Goal: Information Seeking & Learning: Check status

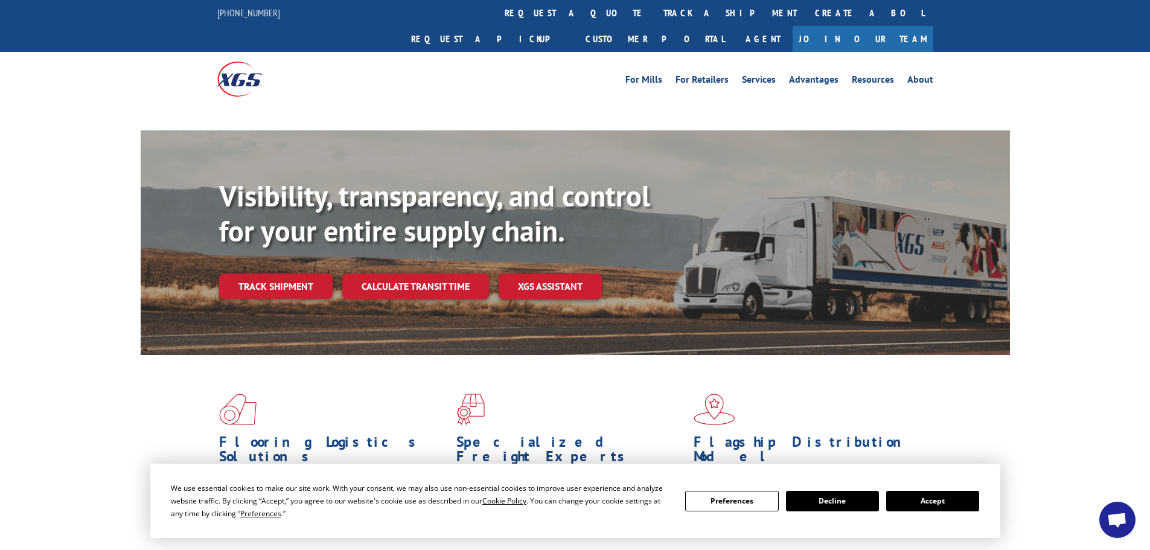
click at [948, 504] on button "Accept" at bounding box center [933, 501] width 93 height 21
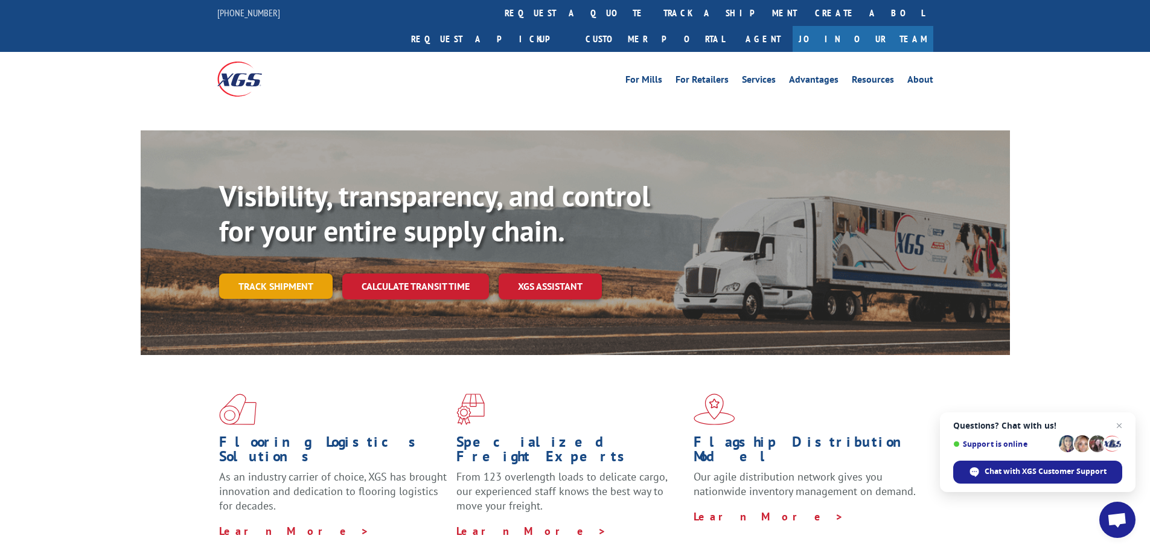
click at [280, 274] on link "Track shipment" at bounding box center [276, 286] width 114 height 25
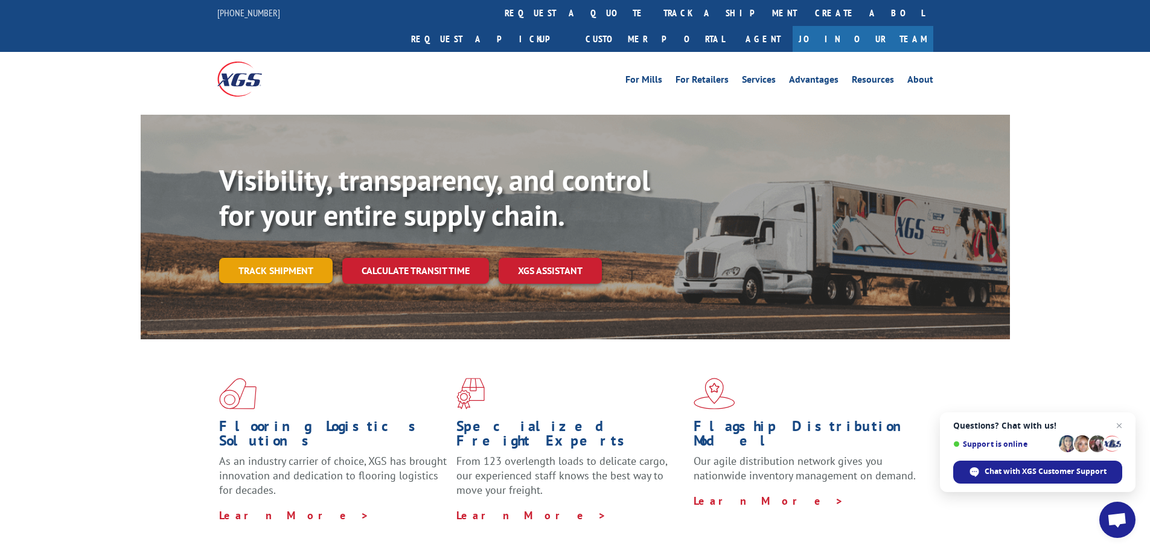
click at [277, 258] on link "Track shipment" at bounding box center [276, 270] width 114 height 25
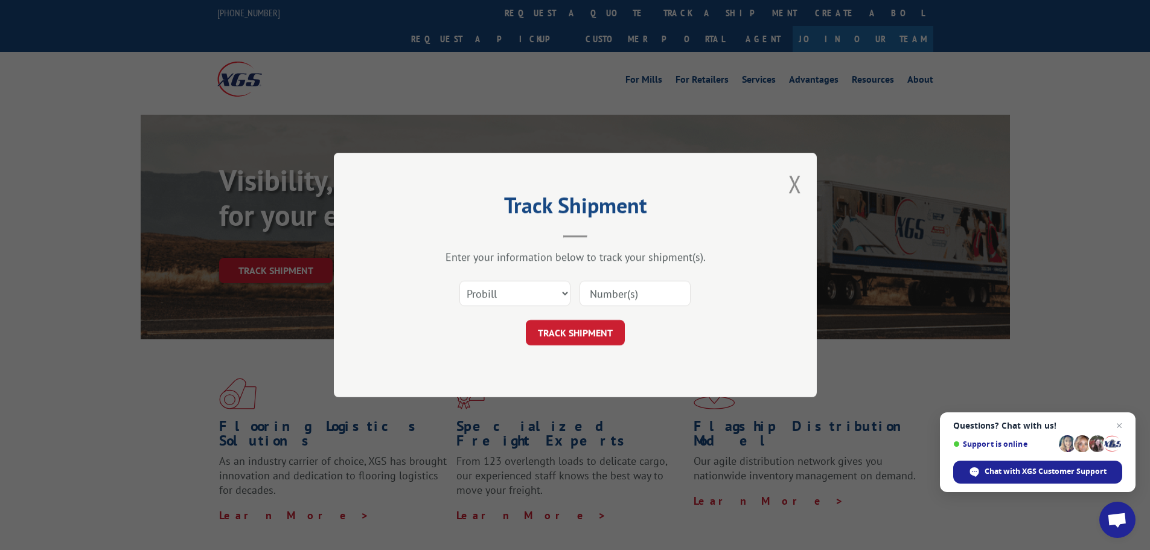
click at [603, 310] on div "Select category... Probill BOL PO" at bounding box center [575, 294] width 362 height 40
click at [635, 289] on input at bounding box center [635, 293] width 111 height 25
paste input "17560256"
type input "17560256"
click at [613, 339] on button "TRACK SHIPMENT" at bounding box center [575, 332] width 99 height 25
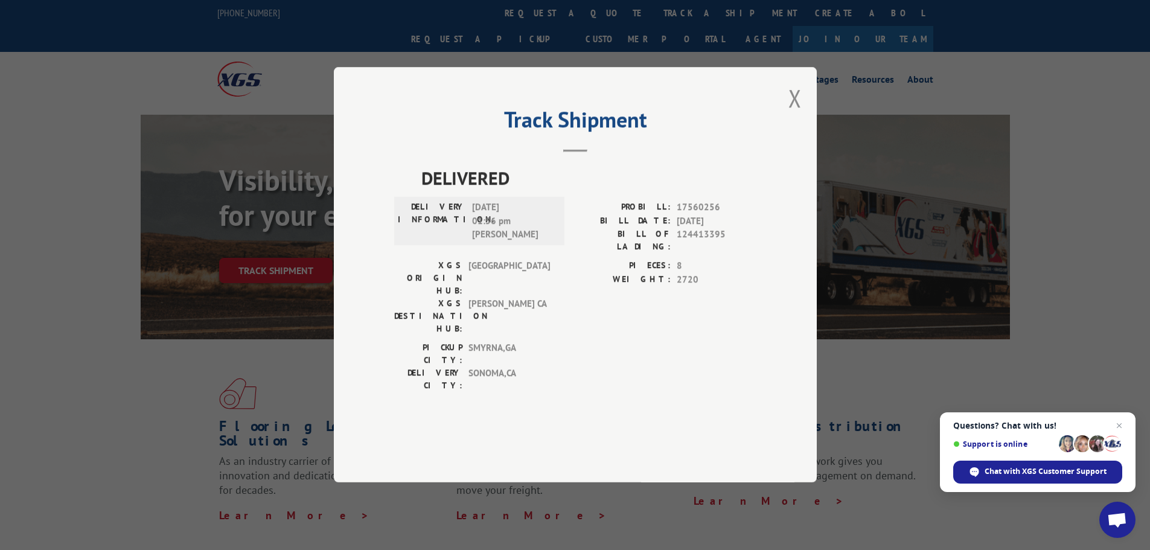
drag, startPoint x: 568, startPoint y: 286, endPoint x: 679, endPoint y: 259, distance: 114.4
click at [571, 286] on div "XGS ORIGIN HUB: TUNNEL HILL XGS DESTINATION HUB: TRACY [GEOGRAPHIC_DATA] PIECES…" at bounding box center [575, 301] width 362 height 82
drag, startPoint x: 679, startPoint y: 259, endPoint x: 720, endPoint y: 299, distance: 57.2
click at [683, 254] on div "PROBILL: 17560256 BILL DATE: [DATE] BILL OF LADING: 124413395" at bounding box center [666, 227] width 181 height 53
click at [725, 287] on span "2720" at bounding box center [717, 280] width 80 height 14
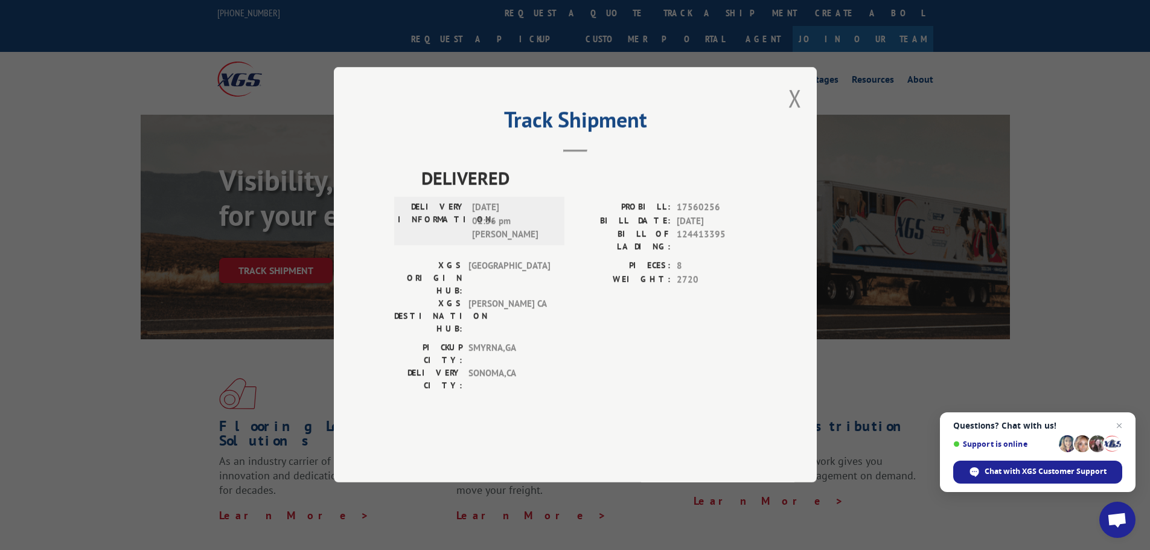
click at [716, 254] on span "124413395" at bounding box center [717, 240] width 80 height 25
drag, startPoint x: 700, startPoint y: 244, endPoint x: 697, endPoint y: 261, distance: 17.1
click at [700, 252] on div "PROBILL: 17560256 BILL DATE: [DATE] BILL OF LADING: 124413395" at bounding box center [666, 227] width 181 height 53
drag, startPoint x: 690, startPoint y: 306, endPoint x: 737, endPoint y: 317, distance: 47.9
click at [690, 287] on span "2720" at bounding box center [717, 280] width 80 height 14
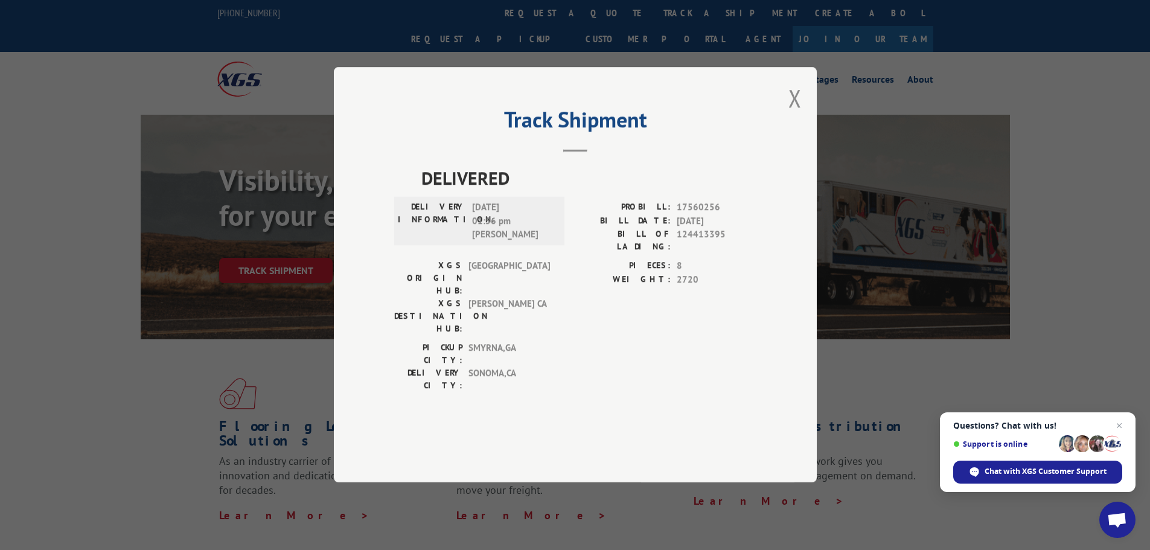
click at [737, 319] on div "PIECES: 8 WEIGHT: 2720" at bounding box center [666, 301] width 181 height 82
drag, startPoint x: 569, startPoint y: 341, endPoint x: 618, endPoint y: 271, distance: 85.4
click at [569, 342] on div "PICKUP CITY: [GEOGRAPHIC_DATA] , [GEOGRAPHIC_DATA] DELIVERY CITY: [GEOGRAPHIC_D…" at bounding box center [575, 370] width 362 height 57
click at [618, 254] on label "BILL OF LADING:" at bounding box center [623, 240] width 95 height 25
drag, startPoint x: 594, startPoint y: 144, endPoint x: 612, endPoint y: 144, distance: 17.5
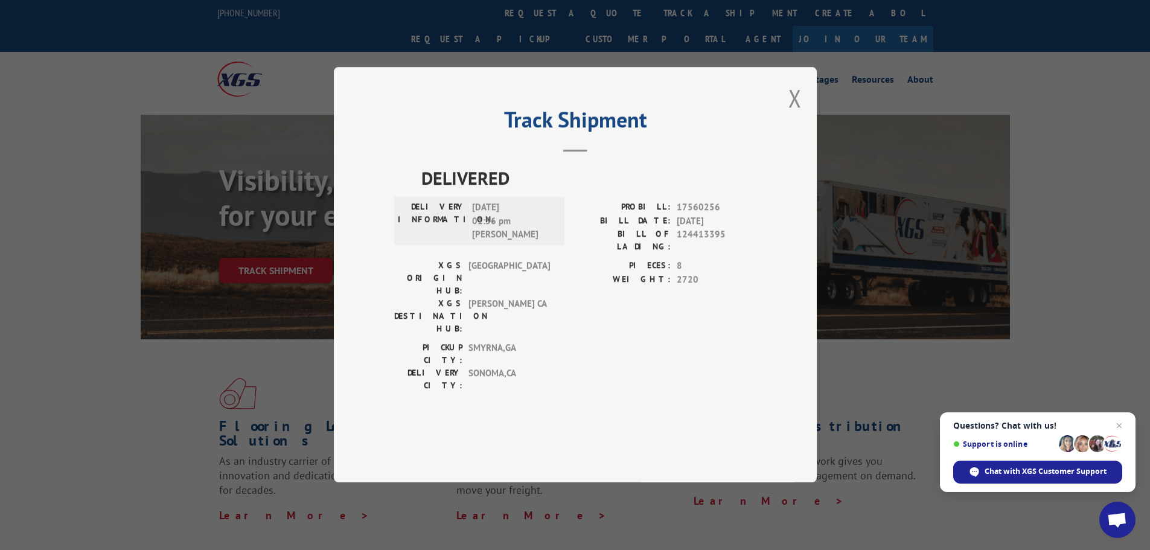
click at [600, 134] on h2 "Track Shipment" at bounding box center [575, 122] width 362 height 23
click at [792, 114] on button "Close modal" at bounding box center [795, 98] width 13 height 32
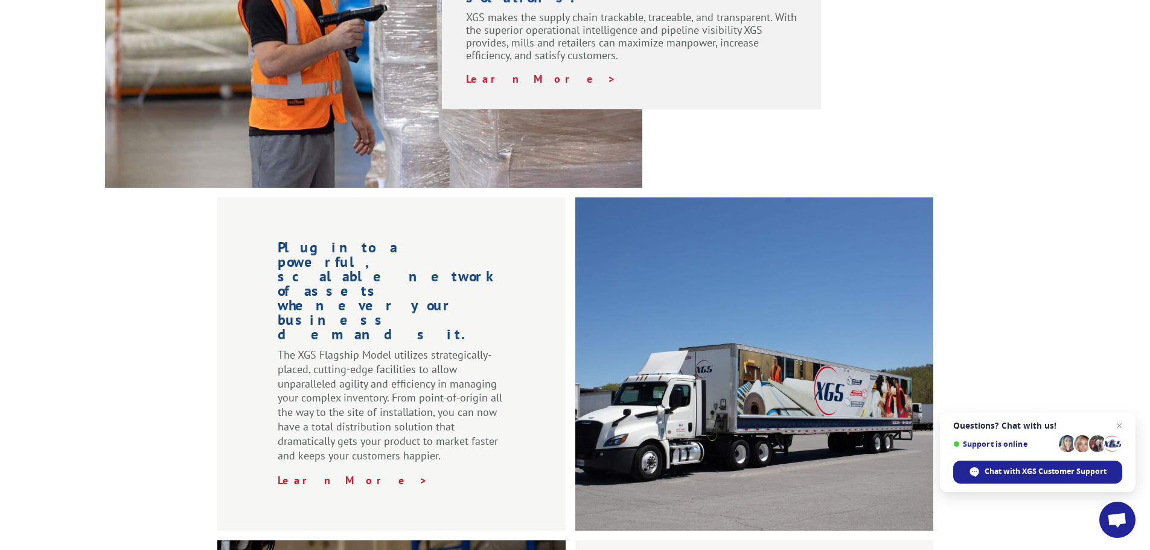
scroll to position [1027, 0]
